Goal: Information Seeking & Learning: Learn about a topic

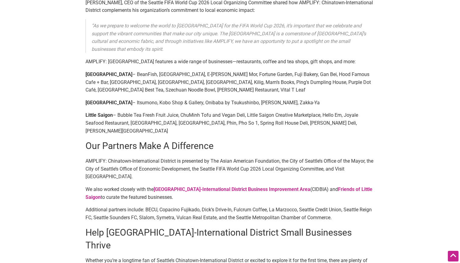
scroll to position [828, 0]
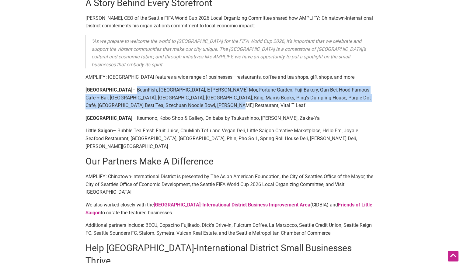
drag, startPoint x: 113, startPoint y: 91, endPoint x: 142, endPoint y: 111, distance: 34.8
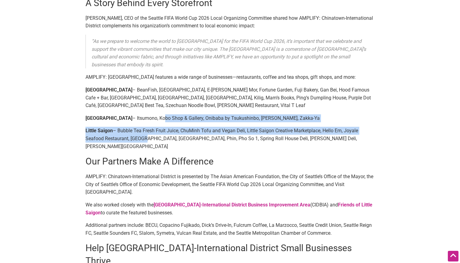
drag, startPoint x: 140, startPoint y: 121, endPoint x: 146, endPoint y: 135, distance: 15.1
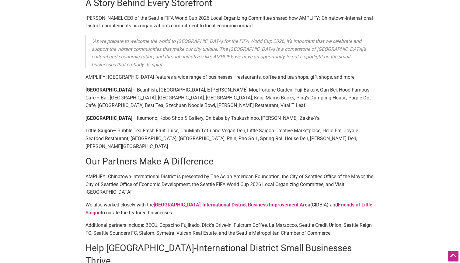
click at [146, 136] on p "Little Saigon – Bubble Tea Fresh Fruit Juice, ChuMinh Tofu and Vegan Deli, Litt…" at bounding box center [229, 138] width 289 height 23
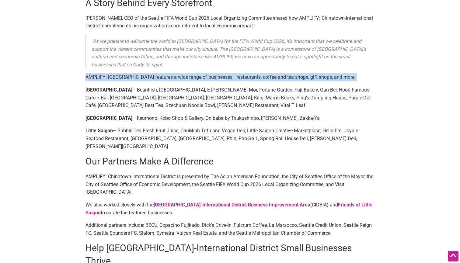
drag, startPoint x: 135, startPoint y: 67, endPoint x: 138, endPoint y: 85, distance: 18.6
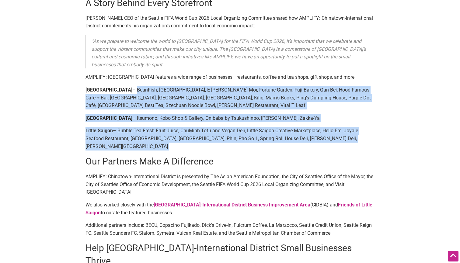
drag, startPoint x: 113, startPoint y: 89, endPoint x: 318, endPoint y: 145, distance: 212.3
drag, startPoint x: 82, startPoint y: 92, endPoint x: 352, endPoint y: 141, distance: 273.7
copy div "Chinatown – BeanFish, [GEOGRAPHIC_DATA], E-[PERSON_NAME] Mor, Fortune Garden, F…"
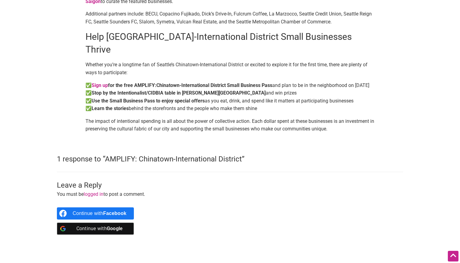
scroll to position [1040, 0]
